Goal: Navigation & Orientation: Find specific page/section

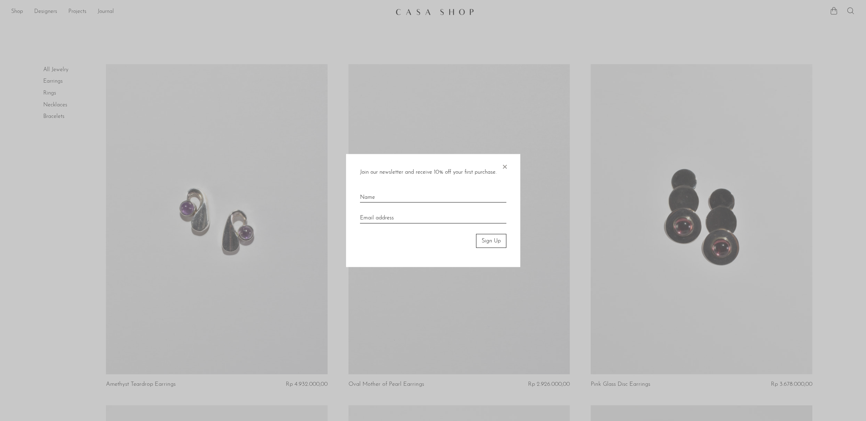
click at [507, 164] on span "×" at bounding box center [504, 165] width 7 height 22
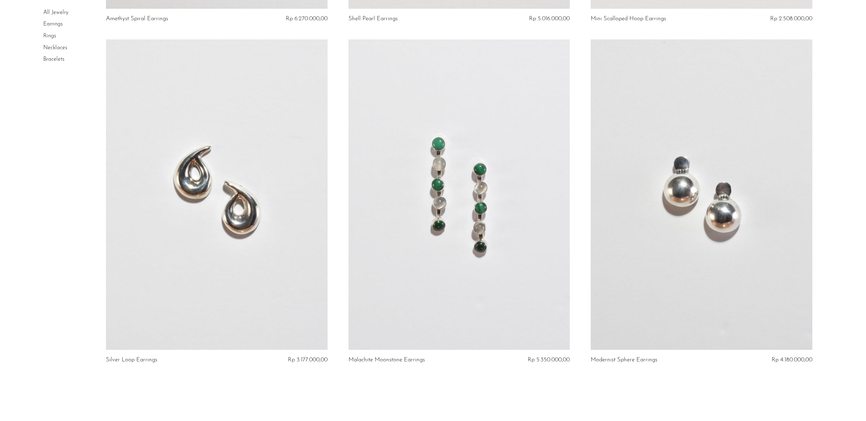
scroll to position [3894, 0]
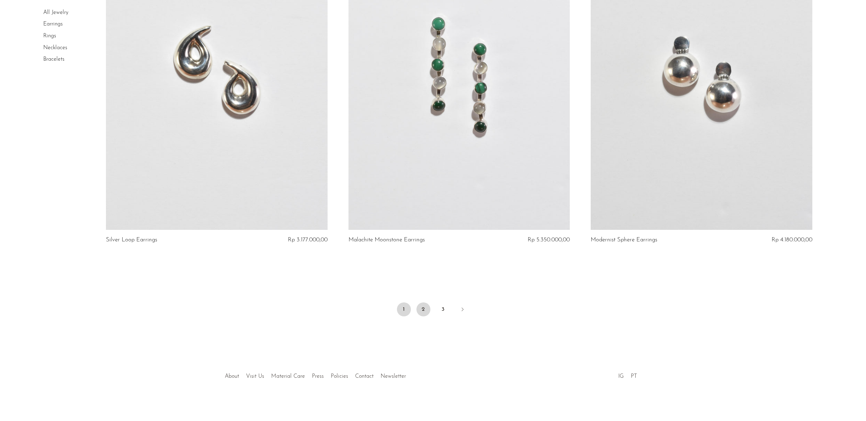
click at [421, 305] on link "2" at bounding box center [423, 309] width 14 height 14
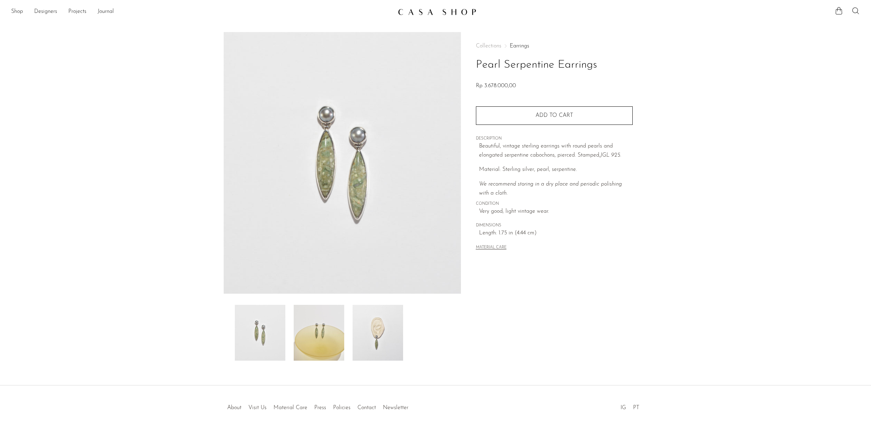
click at [370, 334] on img at bounding box center [378, 333] width 51 height 56
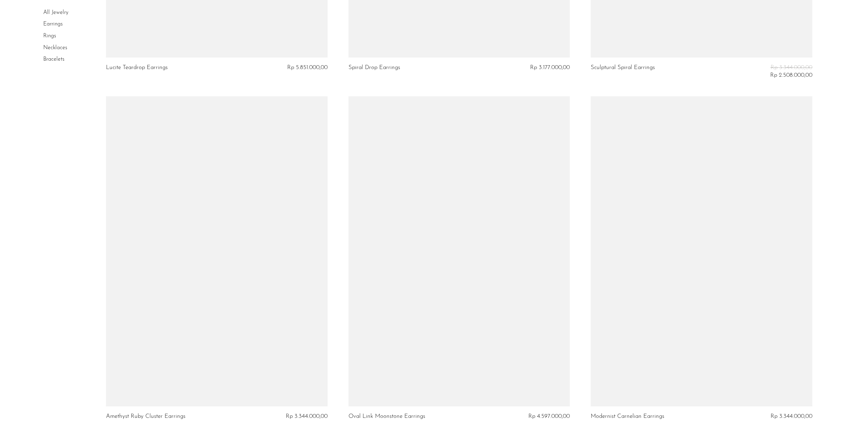
scroll to position [3902, 0]
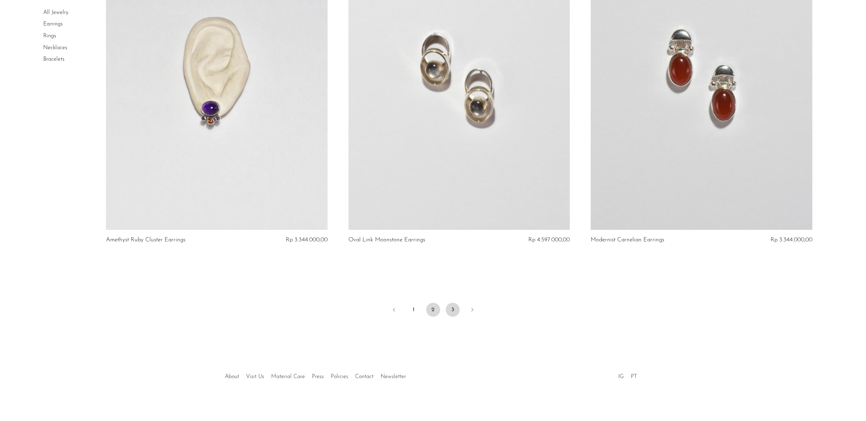
click at [458, 307] on link "3" at bounding box center [453, 310] width 14 height 14
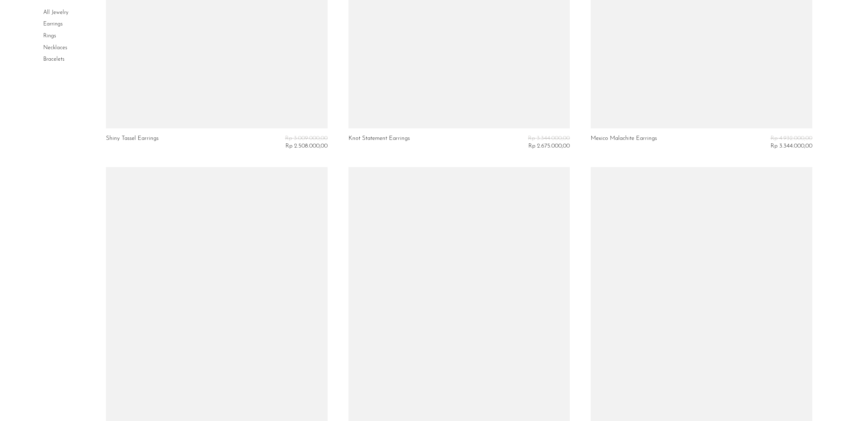
scroll to position [1516, 0]
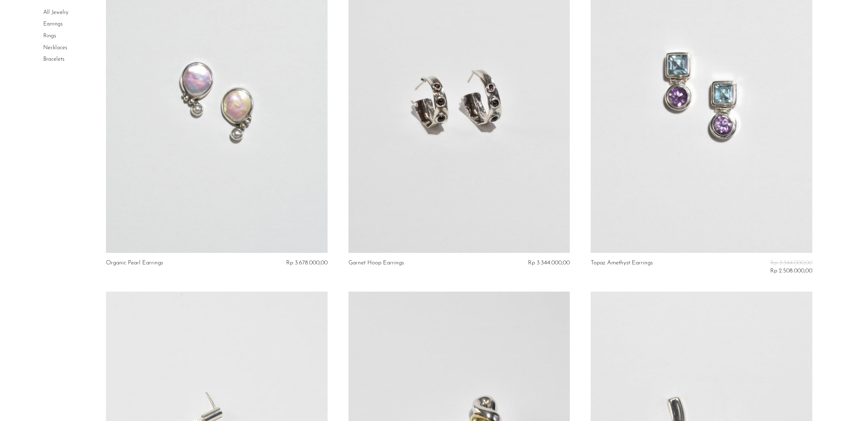
click at [51, 34] on link "Rings" at bounding box center [49, 36] width 13 height 6
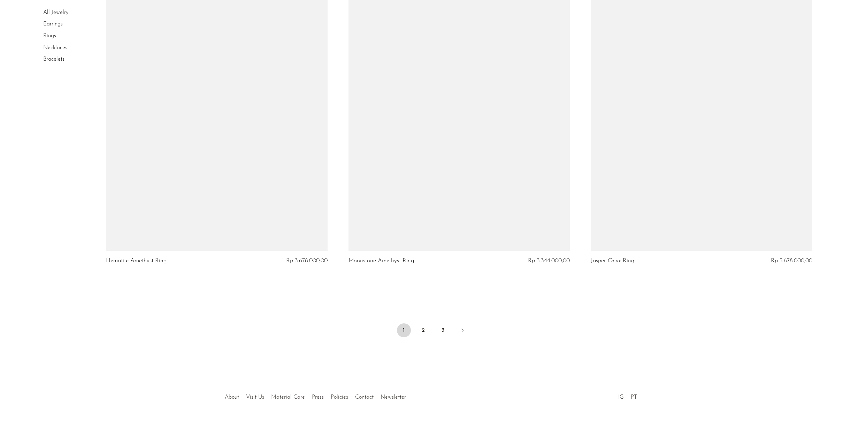
scroll to position [3894, 0]
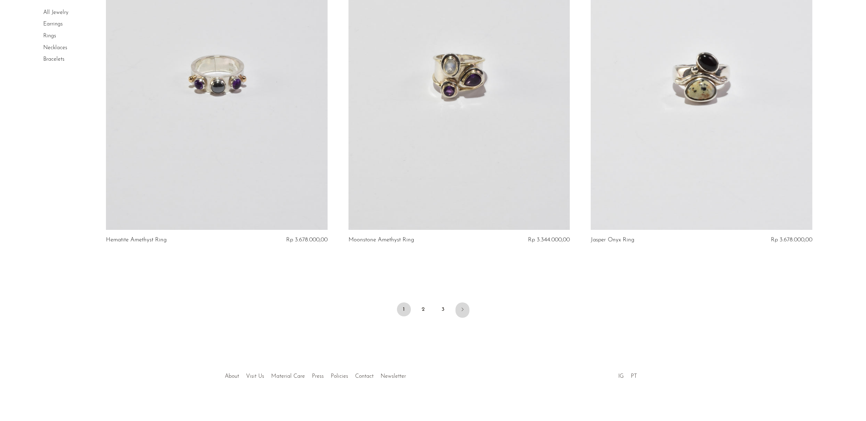
click at [466, 308] on link "Next" at bounding box center [462, 309] width 14 height 15
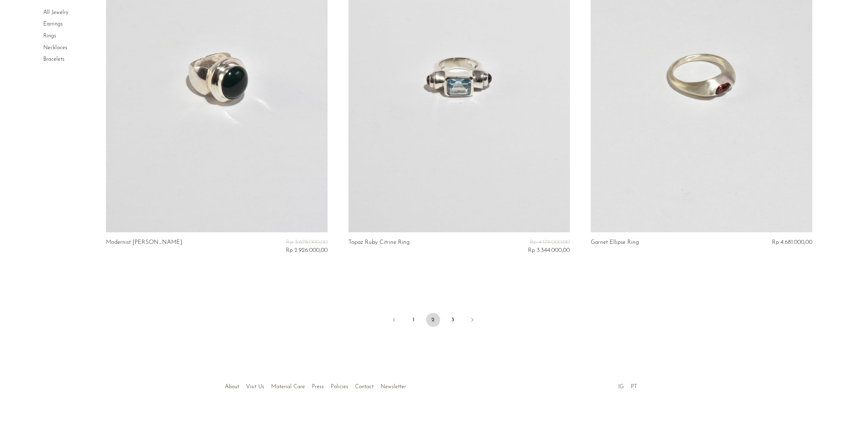
scroll to position [3925, 0]
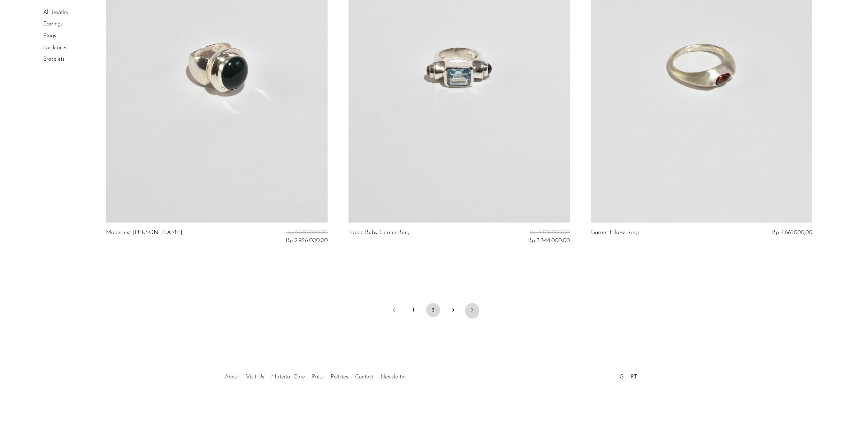
click at [474, 307] on icon "Next" at bounding box center [472, 310] width 6 height 6
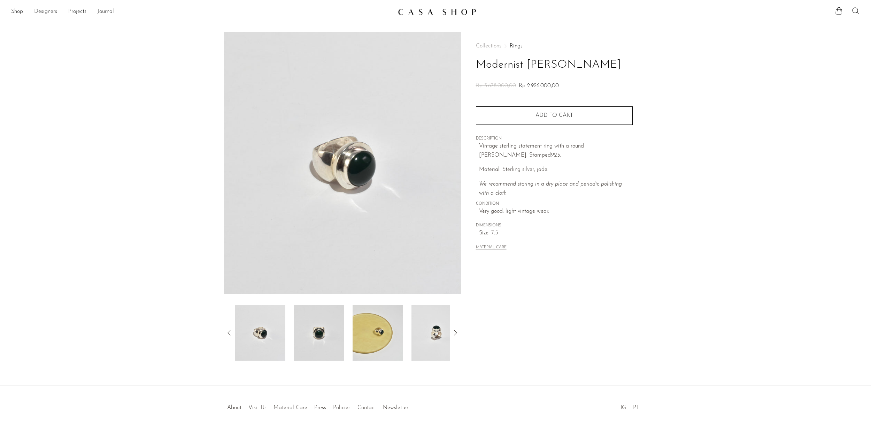
click at [310, 340] on img at bounding box center [319, 333] width 51 height 56
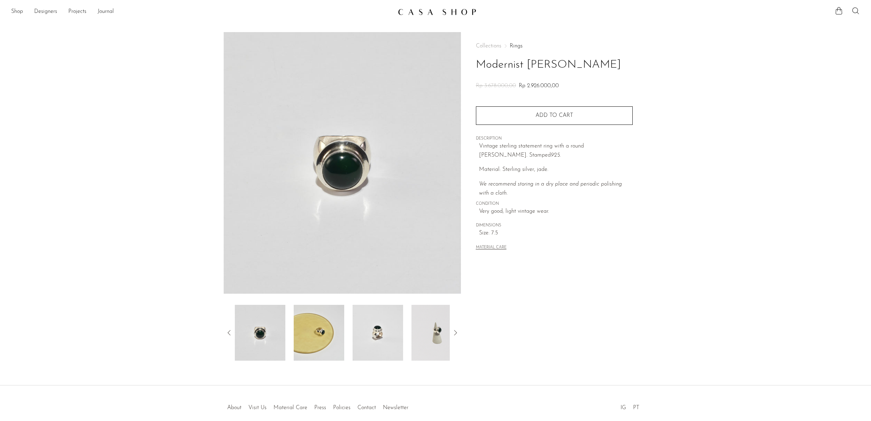
click at [331, 340] on img at bounding box center [319, 333] width 51 height 56
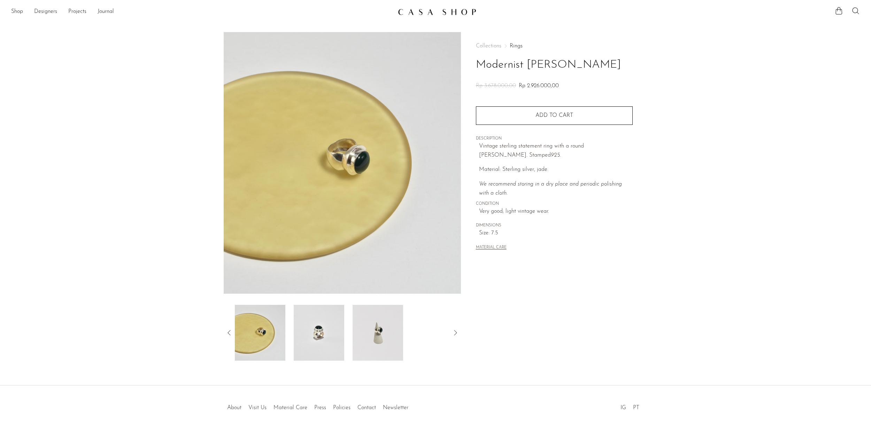
click at [313, 335] on img at bounding box center [319, 333] width 51 height 56
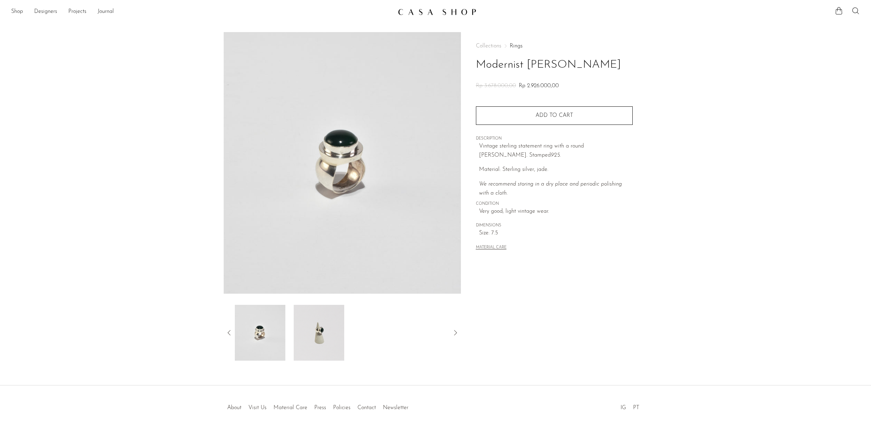
click at [314, 348] on img at bounding box center [319, 333] width 51 height 56
click at [320, 340] on img at bounding box center [319, 333] width 51 height 56
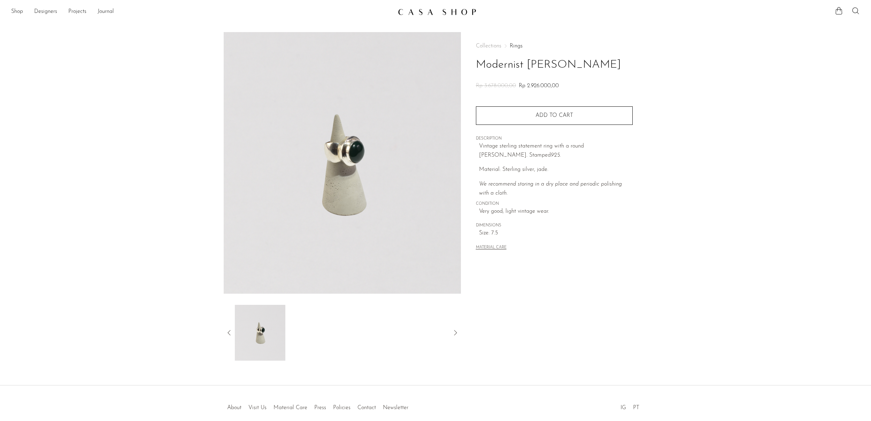
click at [231, 332] on icon at bounding box center [229, 332] width 8 height 8
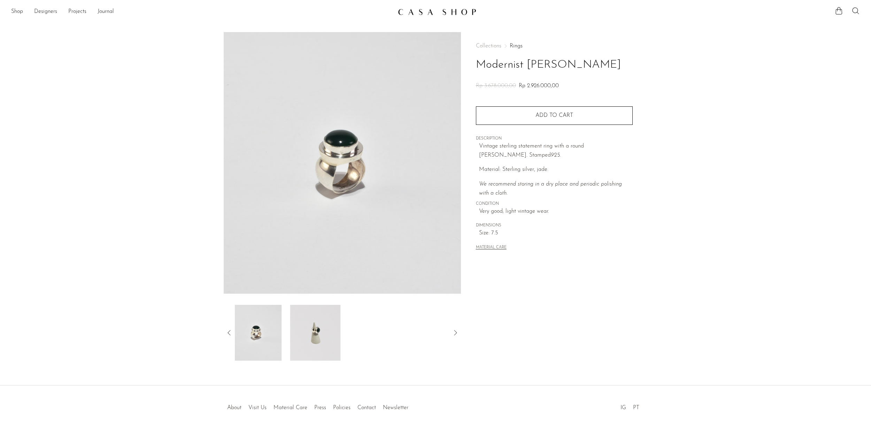
click at [231, 332] on icon at bounding box center [229, 332] width 8 height 8
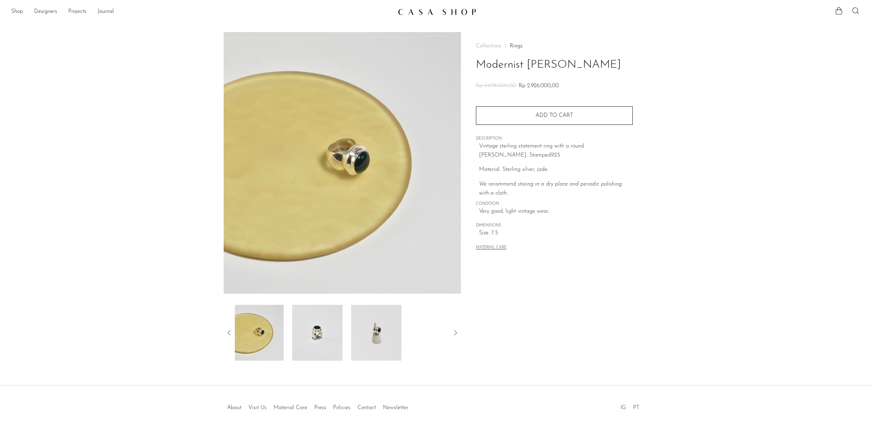
click at [231, 332] on icon at bounding box center [229, 332] width 8 height 8
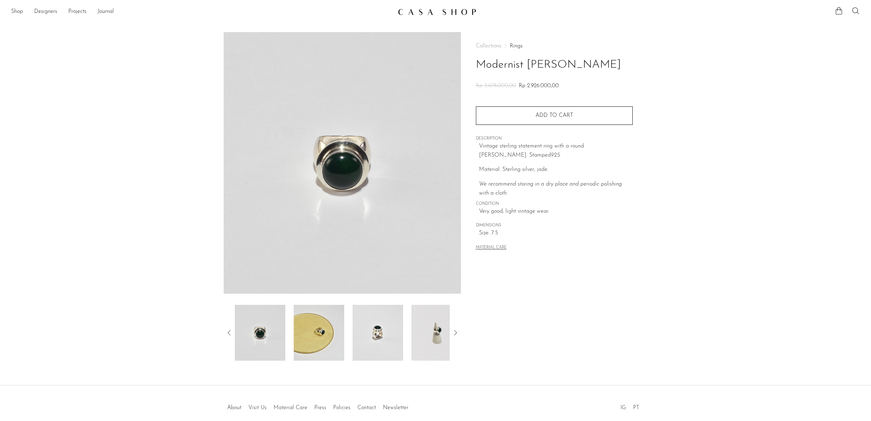
click at [267, 331] on img at bounding box center [260, 333] width 51 height 56
click at [230, 332] on icon at bounding box center [229, 332] width 8 height 8
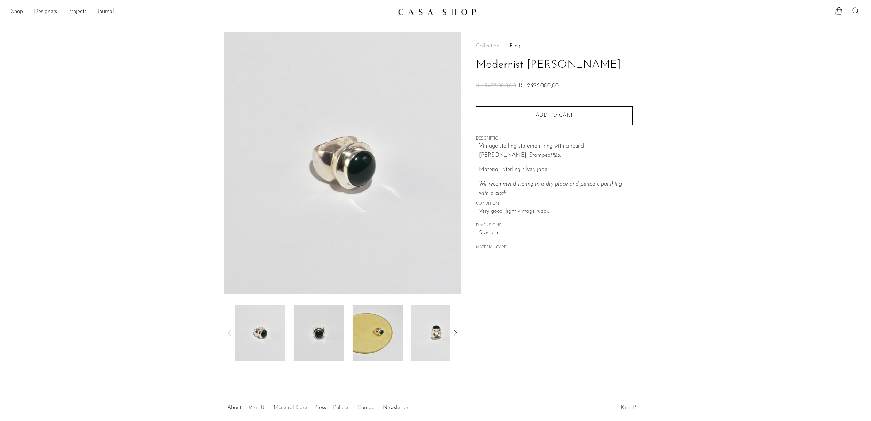
click at [269, 334] on img at bounding box center [260, 333] width 51 height 56
click at [222, 333] on article "Modernist Jade Ring Rp 3.678.000,00 Rp 2.926.000,00" at bounding box center [436, 196] width 446 height 328
click at [231, 331] on icon at bounding box center [229, 332] width 8 height 8
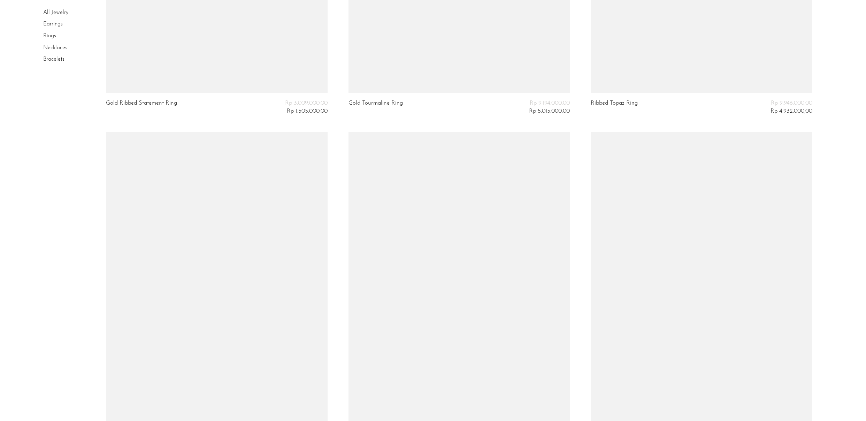
scroll to position [3289, 0]
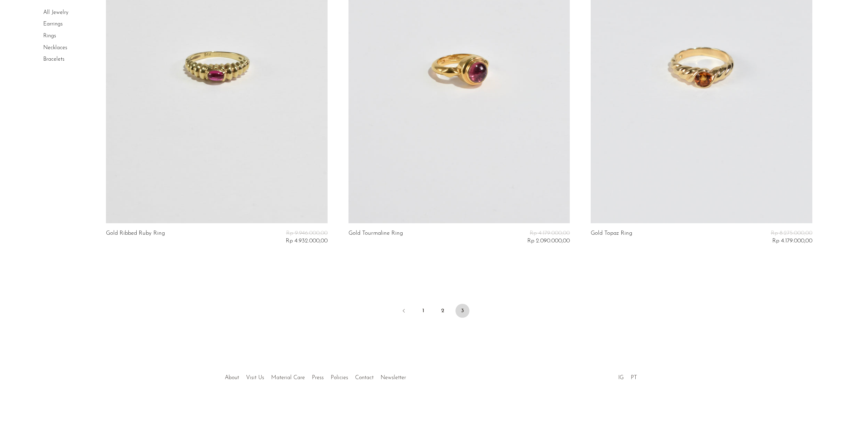
drag, startPoint x: 38, startPoint y: 46, endPoint x: 51, endPoint y: 48, distance: 13.5
click at [51, 48] on link "Necklaces" at bounding box center [55, 48] width 24 height 6
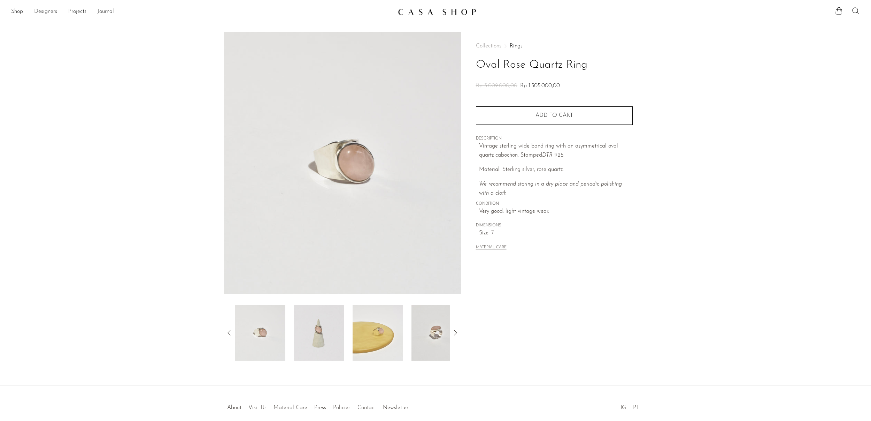
click at [317, 331] on img at bounding box center [319, 333] width 51 height 56
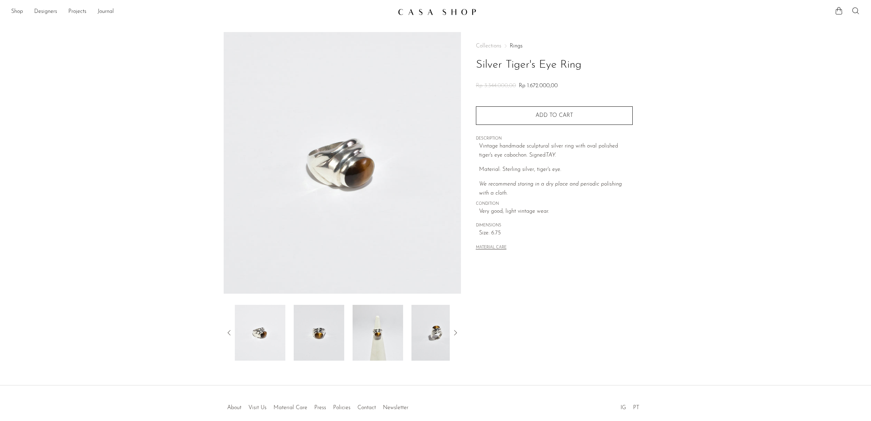
click at [323, 347] on img at bounding box center [319, 333] width 51 height 56
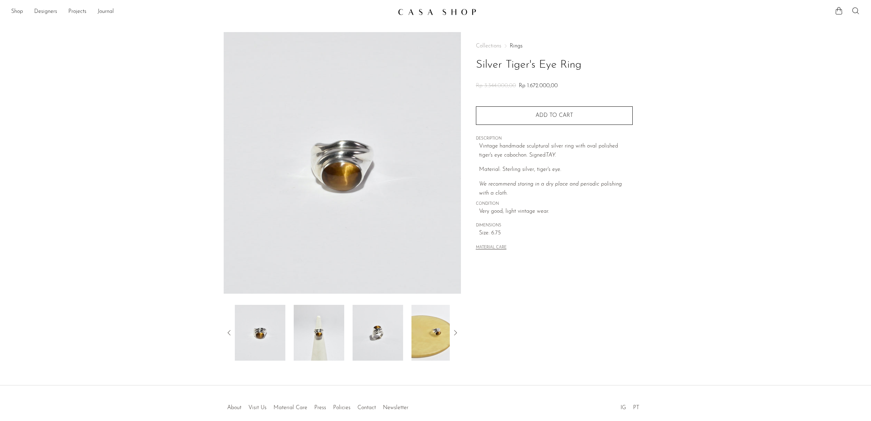
click at [322, 334] on img at bounding box center [319, 333] width 51 height 56
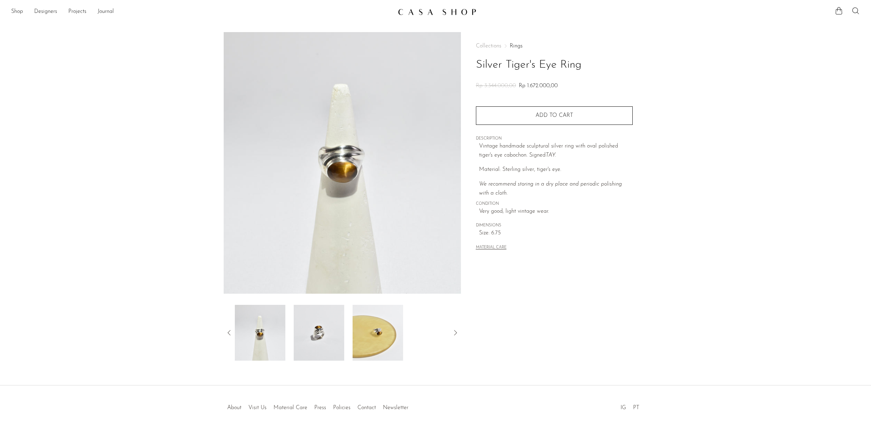
click at [383, 328] on img at bounding box center [378, 333] width 51 height 56
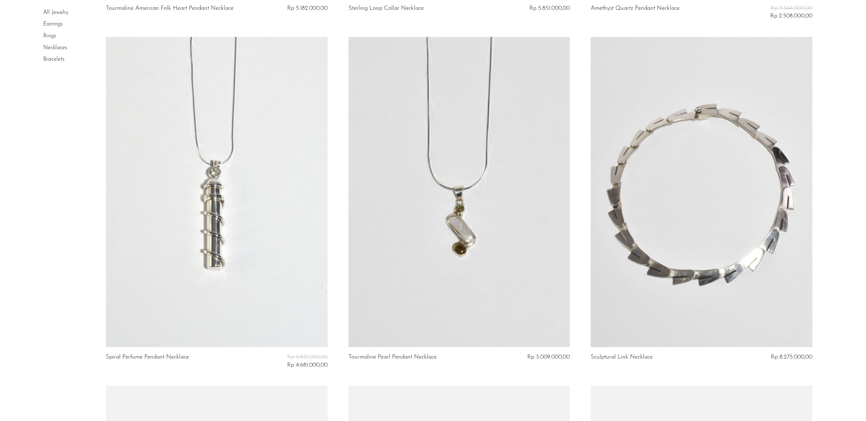
scroll to position [3525, 0]
